Goal: Task Accomplishment & Management: Manage account settings

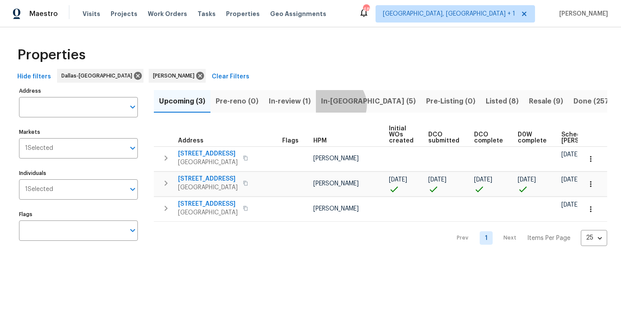
click at [335, 105] on span "In-[GEOGRAPHIC_DATA] (5)" at bounding box center [368, 101] width 95 height 12
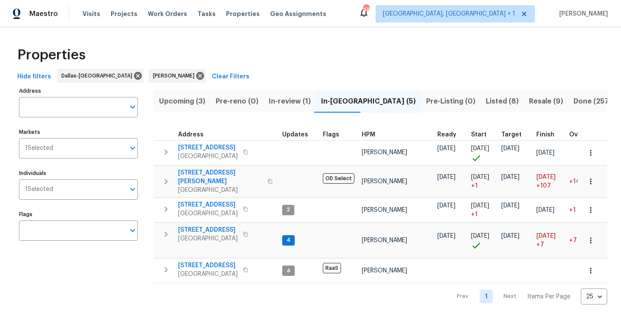
click at [486, 100] on span "Listed (8)" at bounding box center [502, 101] width 33 height 12
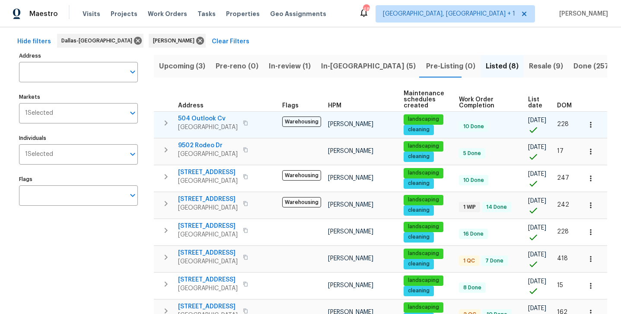
scroll to position [35, 0]
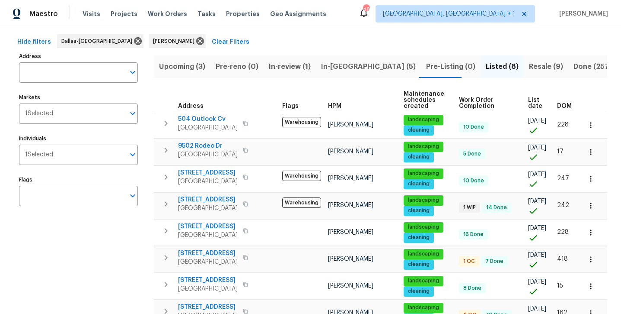
click at [524, 72] on button "Resale (9)" at bounding box center [546, 66] width 45 height 22
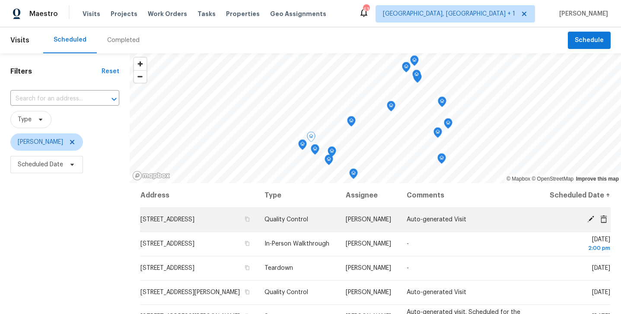
click at [589, 222] on icon at bounding box center [591, 218] width 7 height 7
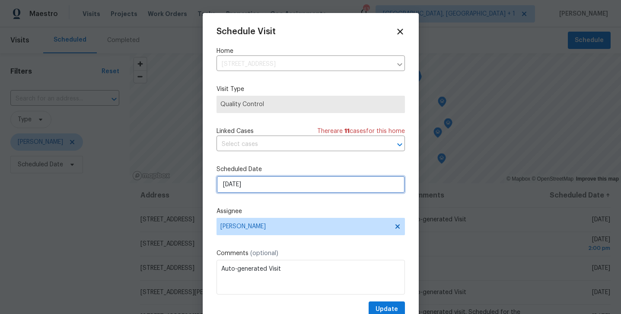
click at [294, 185] on input "10/4/2025" at bounding box center [311, 184] width 189 height 17
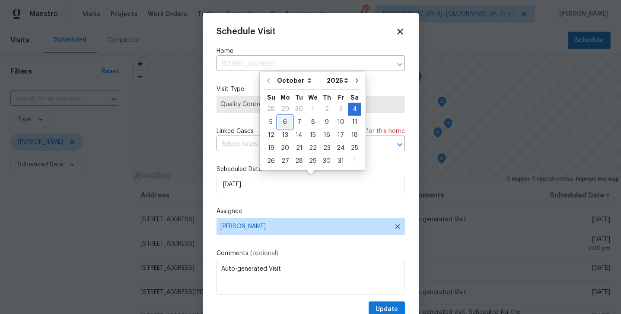
click at [286, 122] on div "6" at bounding box center [285, 122] width 14 height 12
type input "10/6/2025"
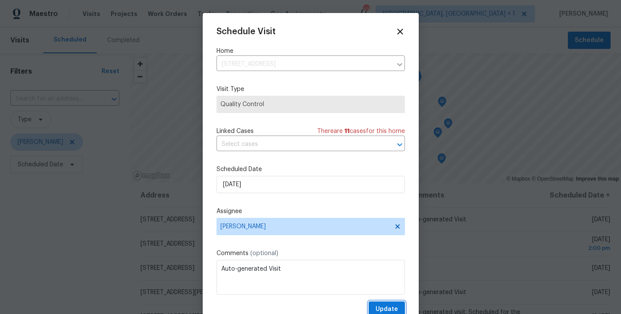
click at [380, 308] on span "Update" at bounding box center [387, 309] width 22 height 11
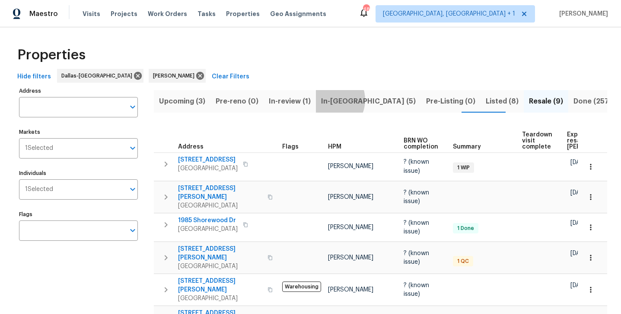
click at [327, 99] on span "In-[GEOGRAPHIC_DATA] (5)" at bounding box center [368, 101] width 95 height 12
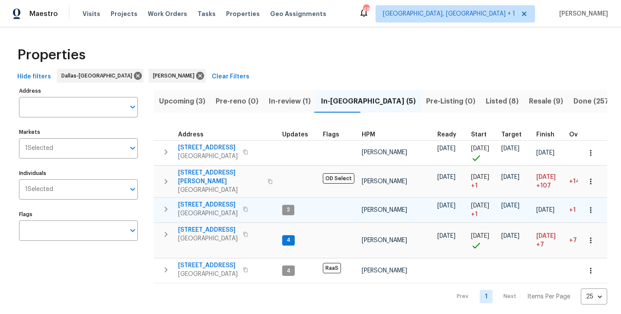
click at [197, 200] on span "3724 Tulip Tree Dr" at bounding box center [208, 204] width 60 height 9
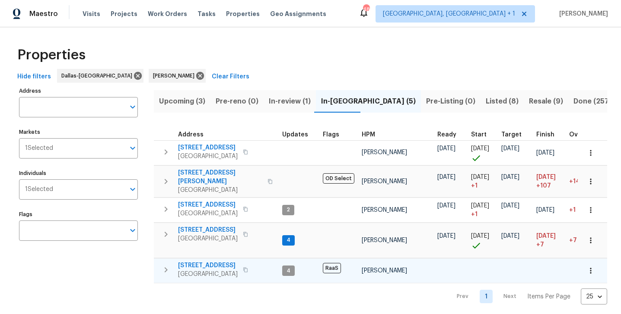
click at [194, 261] on span "2149 Teal Ct" at bounding box center [208, 265] width 60 height 9
